Goal: Find specific fact: Find specific fact

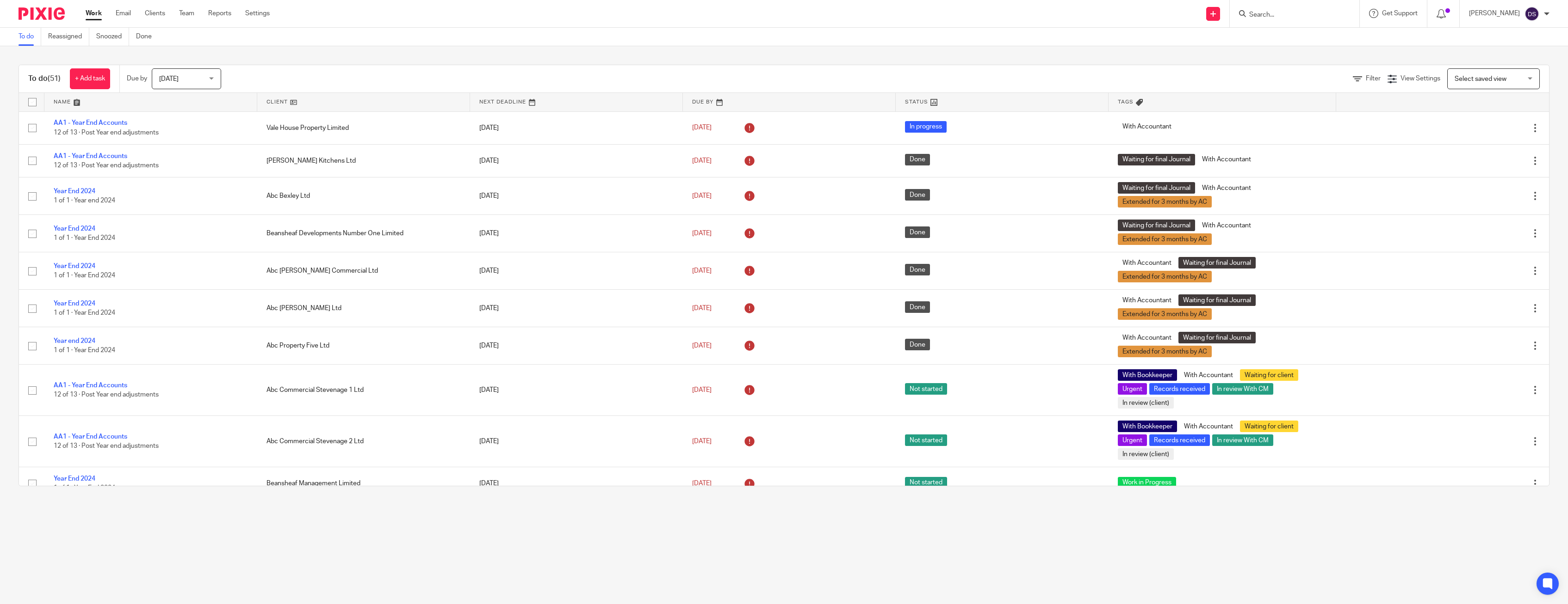
click at [1281, 13] on input "Search" at bounding box center [1290, 15] width 83 height 9
type input "touc"
click at [1321, 42] on link at bounding box center [1388, 47] width 284 height 36
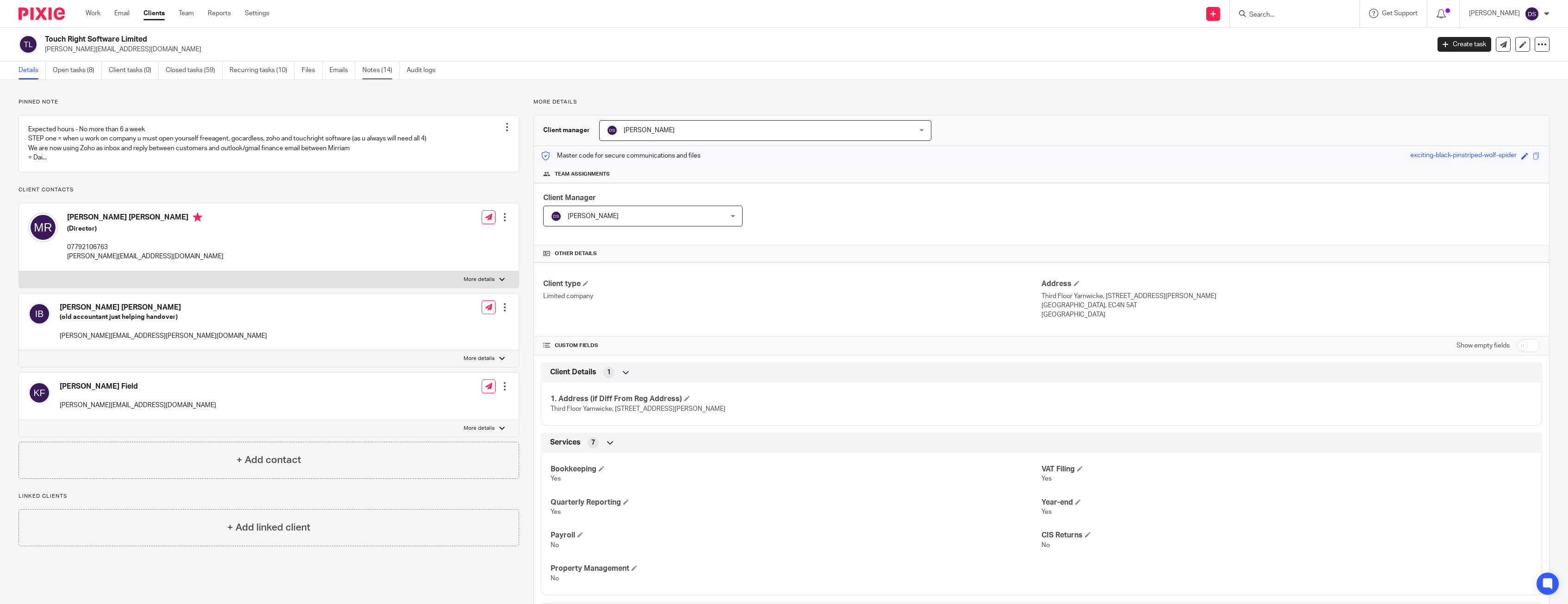
click at [375, 71] on link "Notes (14)" at bounding box center [381, 71] width 38 height 18
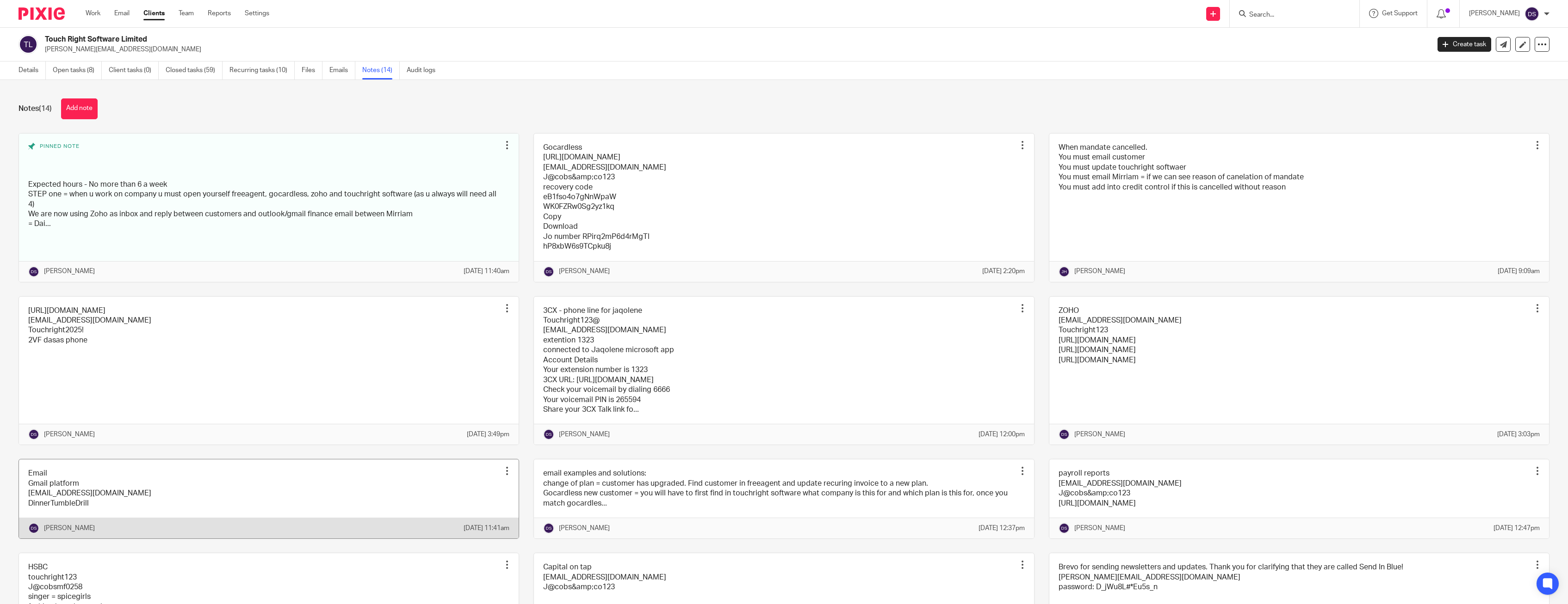
scroll to position [234, 0]
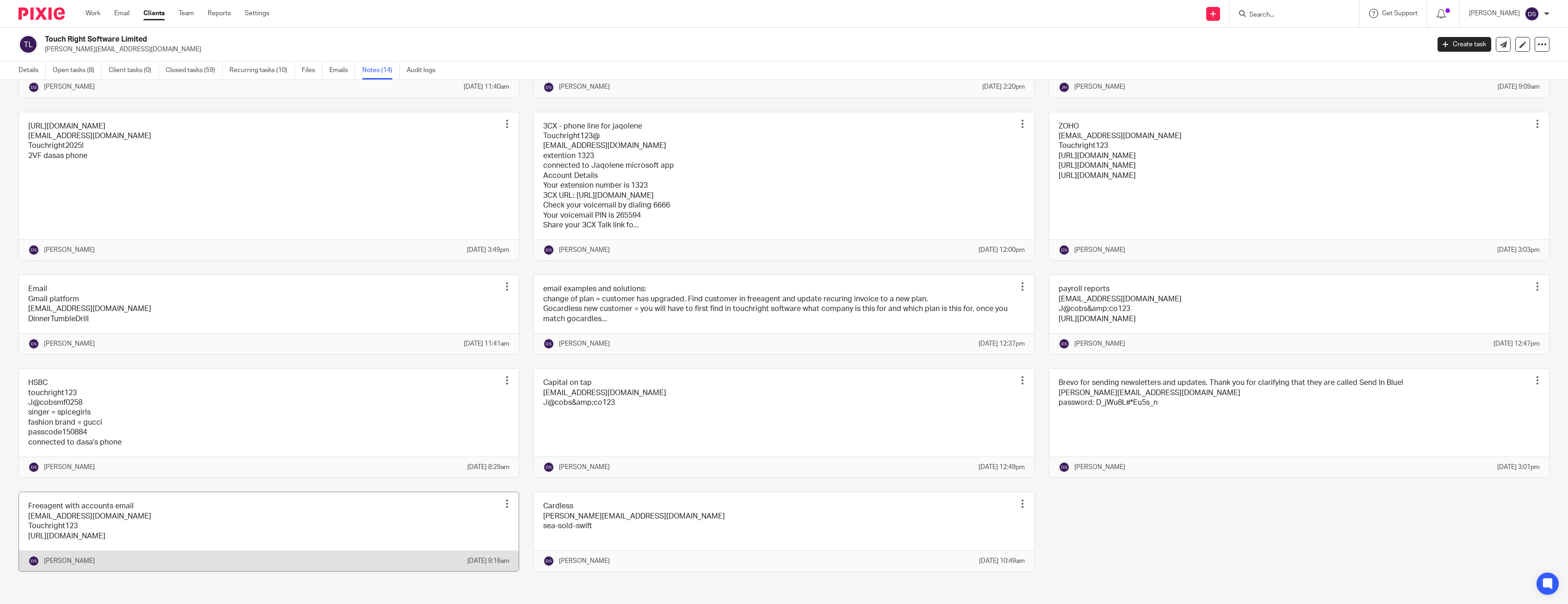
click at [109, 507] on link at bounding box center [268, 532] width 500 height 79
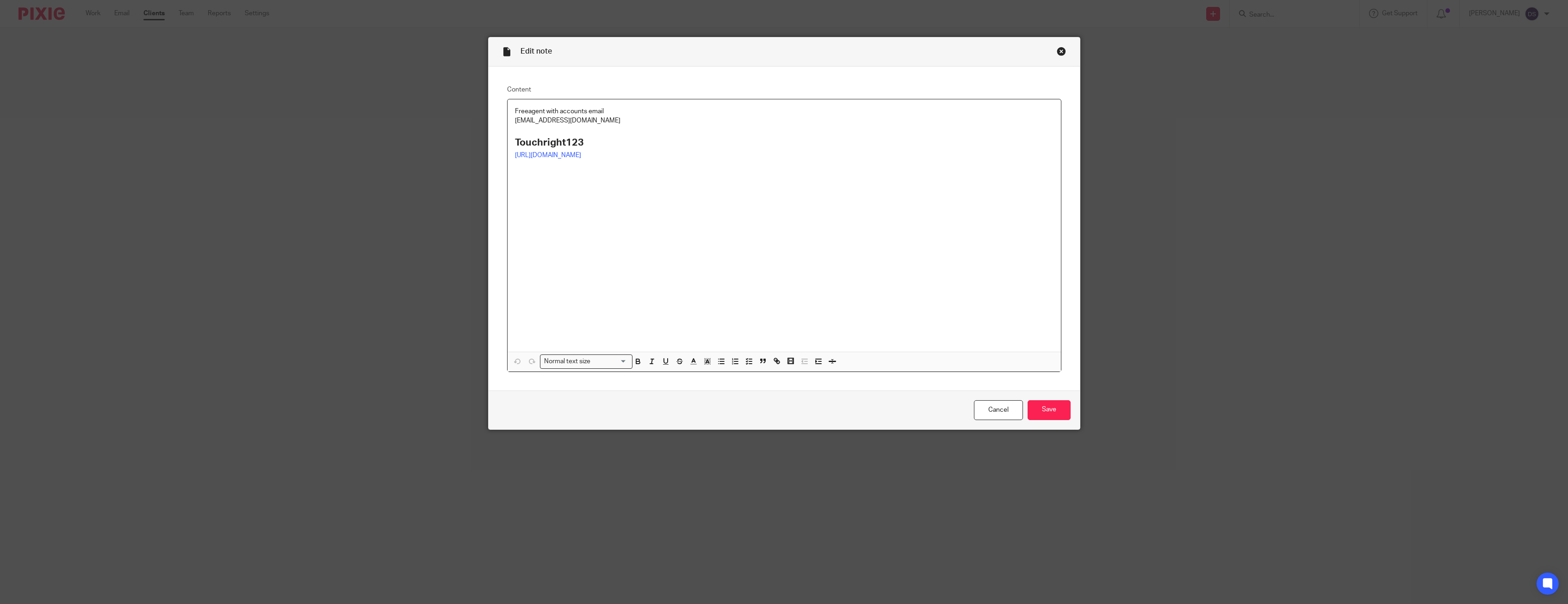
drag, startPoint x: 629, startPoint y: 122, endPoint x: 459, endPoint y: 124, distance: 170.0
click at [459, 124] on div "Edit note Content Freeagent with accounts email accounts@touchrightsoftware.com…" at bounding box center [784, 302] width 1568 height 604
copy p "accounts@touchrightsoftware.com"
drag, startPoint x: 592, startPoint y: 144, endPoint x: 481, endPoint y: 144, distance: 111.0
click at [481, 144] on div "Edit note Content Freeagent with accounts email accounts@touchrightsoftware.com…" at bounding box center [784, 302] width 1568 height 604
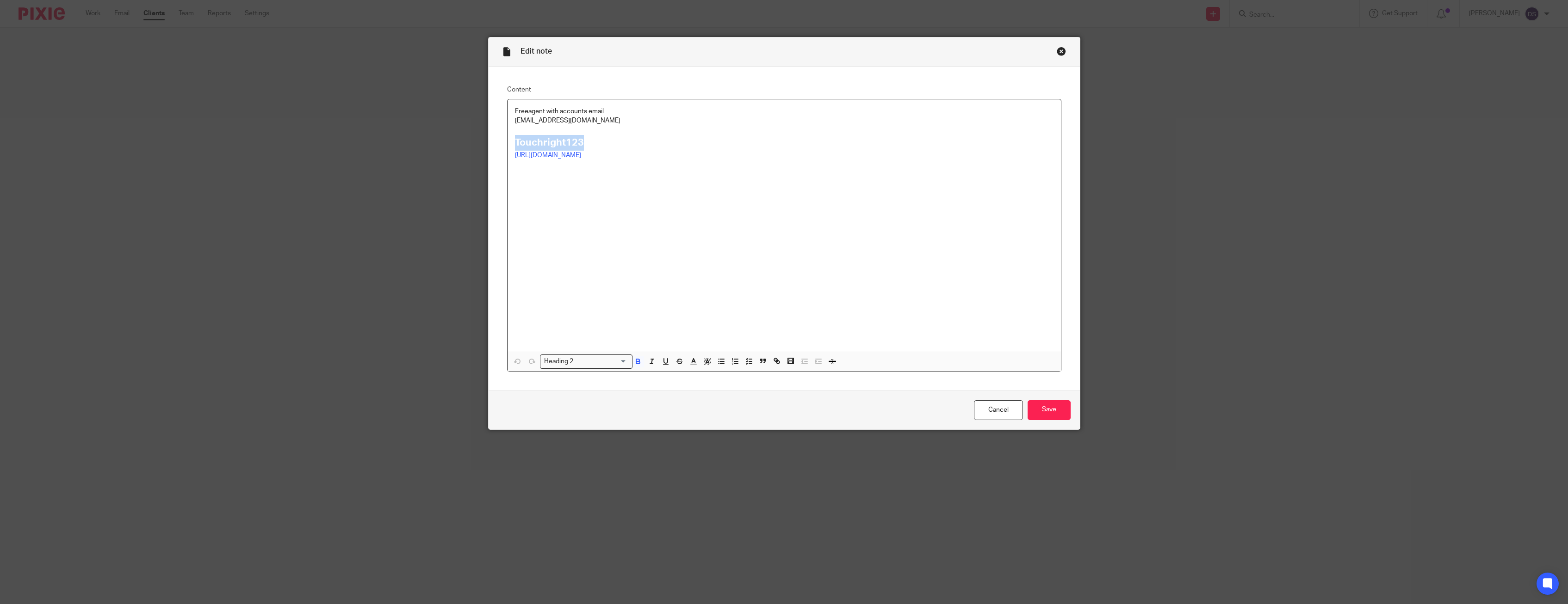
copy strong "Touchright123"
click at [1063, 54] on div "Close this dialog window" at bounding box center [1061, 51] width 9 height 9
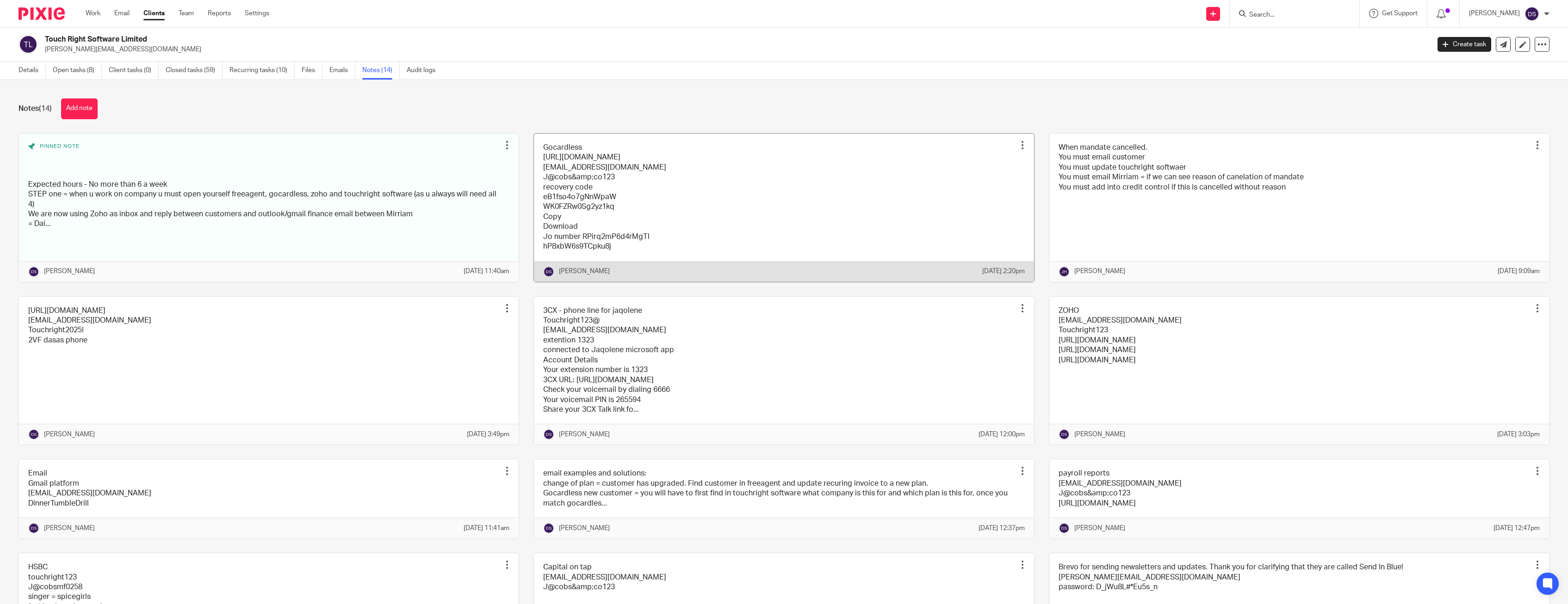
click at [611, 182] on link at bounding box center [783, 208] width 500 height 148
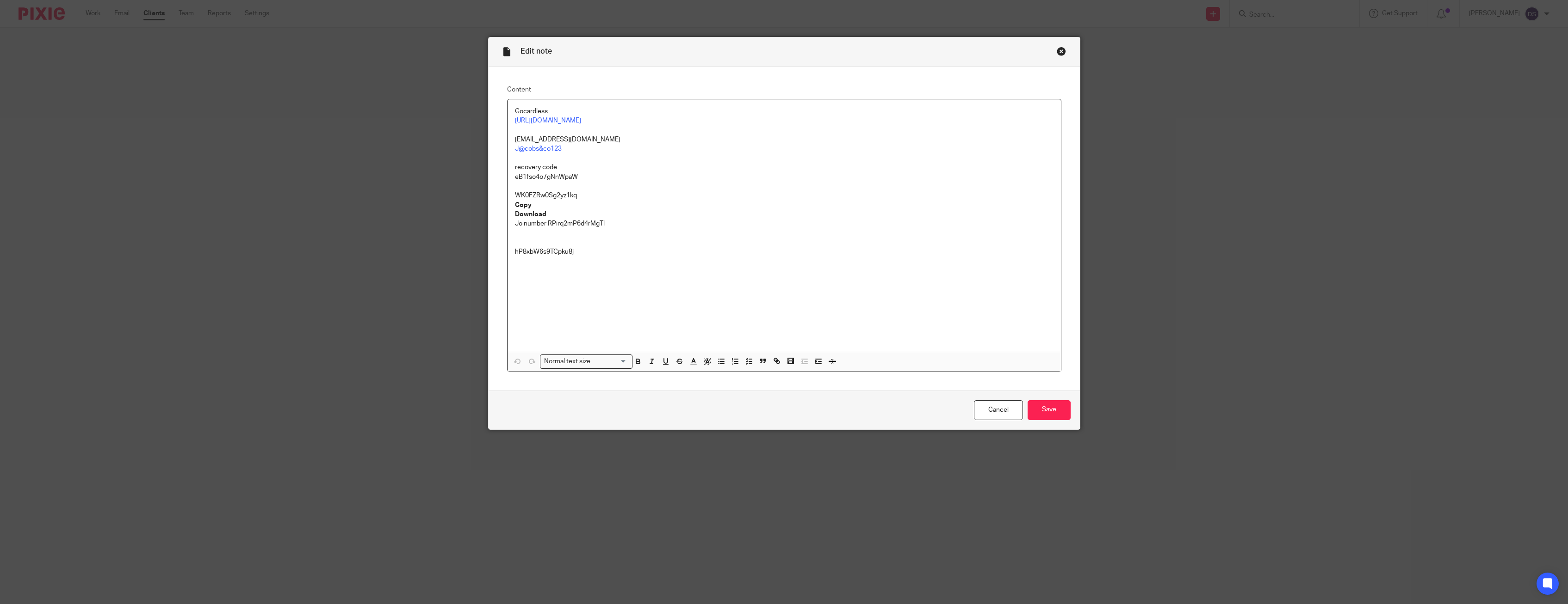
drag, startPoint x: 632, startPoint y: 136, endPoint x: 506, endPoint y: 141, distance: 126.1
click at [505, 140] on div "Content Gocardless [URL][DOMAIN_NAME] [EMAIL_ADDRESS][DOMAIN_NAME] J@cobs&co123…" at bounding box center [784, 228] width 591 height 324
copy p "[EMAIL_ADDRESS][DOMAIN_NAME]"
drag, startPoint x: 574, startPoint y: 151, endPoint x: 491, endPoint y: 147, distance: 83.1
click at [491, 147] on div "Content Gocardless [URL][DOMAIN_NAME] [EMAIL_ADDRESS][DOMAIN_NAME] J@cobs&co123…" at bounding box center [784, 228] width 591 height 324
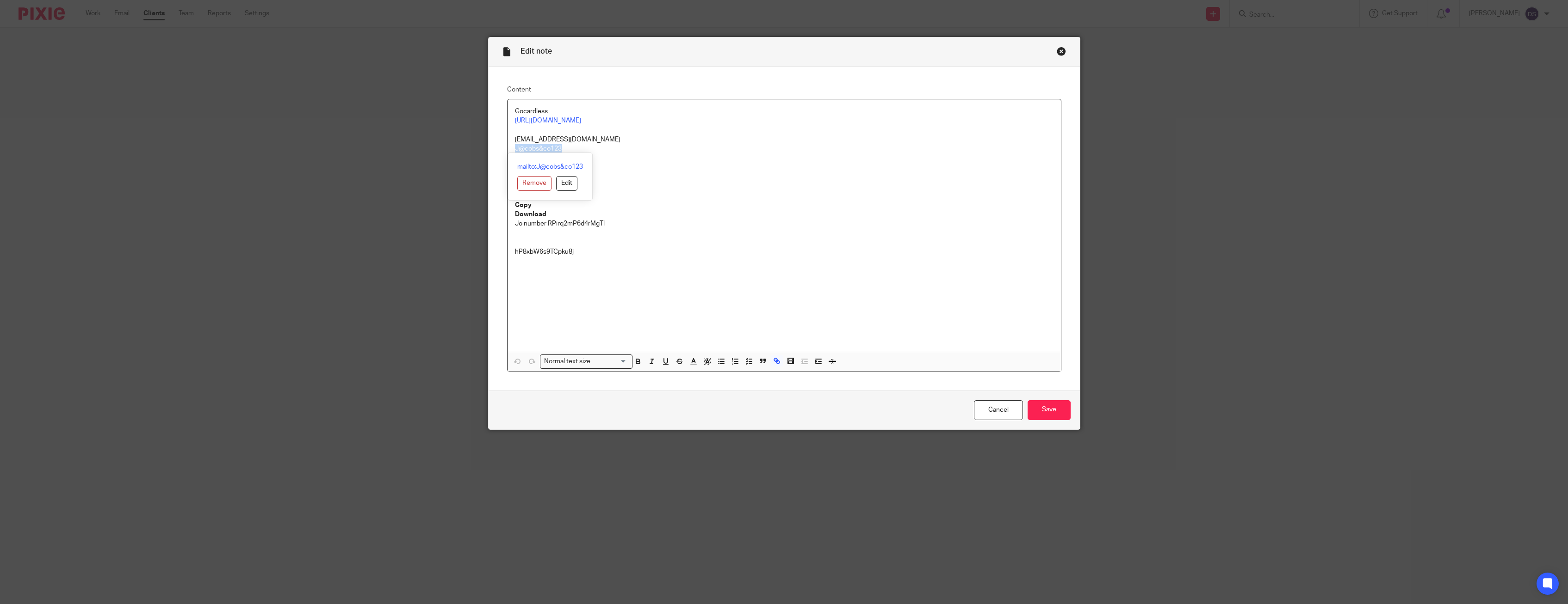
copy link "J@cobs&co123"
